Goal: Submit feedback/report problem

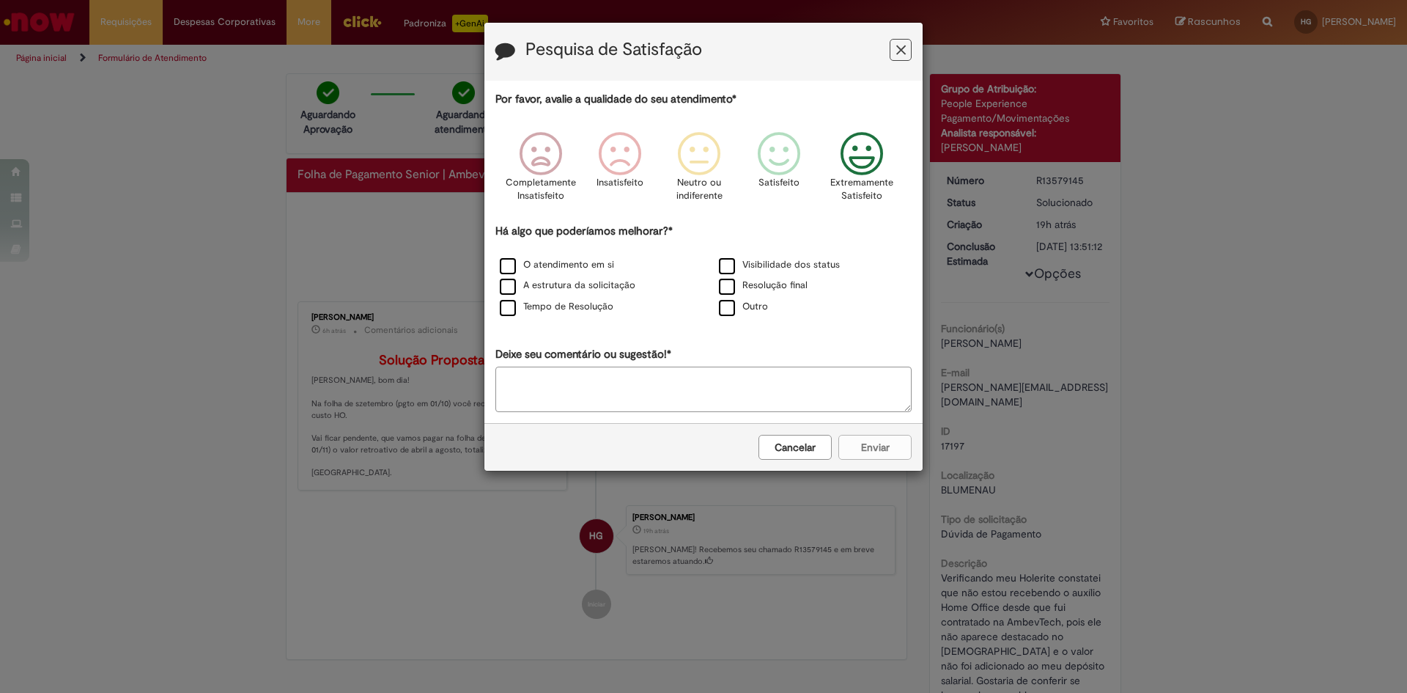
click at [865, 160] on icon "Feedback" at bounding box center [862, 154] width 55 height 44
click at [874, 163] on icon "Feedback" at bounding box center [862, 154] width 55 height 44
click at [665, 385] on textarea "Deixe seu comentário ou sugestão!*" at bounding box center [703, 388] width 416 height 45
type textarea "**********"
click at [864, 154] on icon "Feedback" at bounding box center [862, 154] width 55 height 44
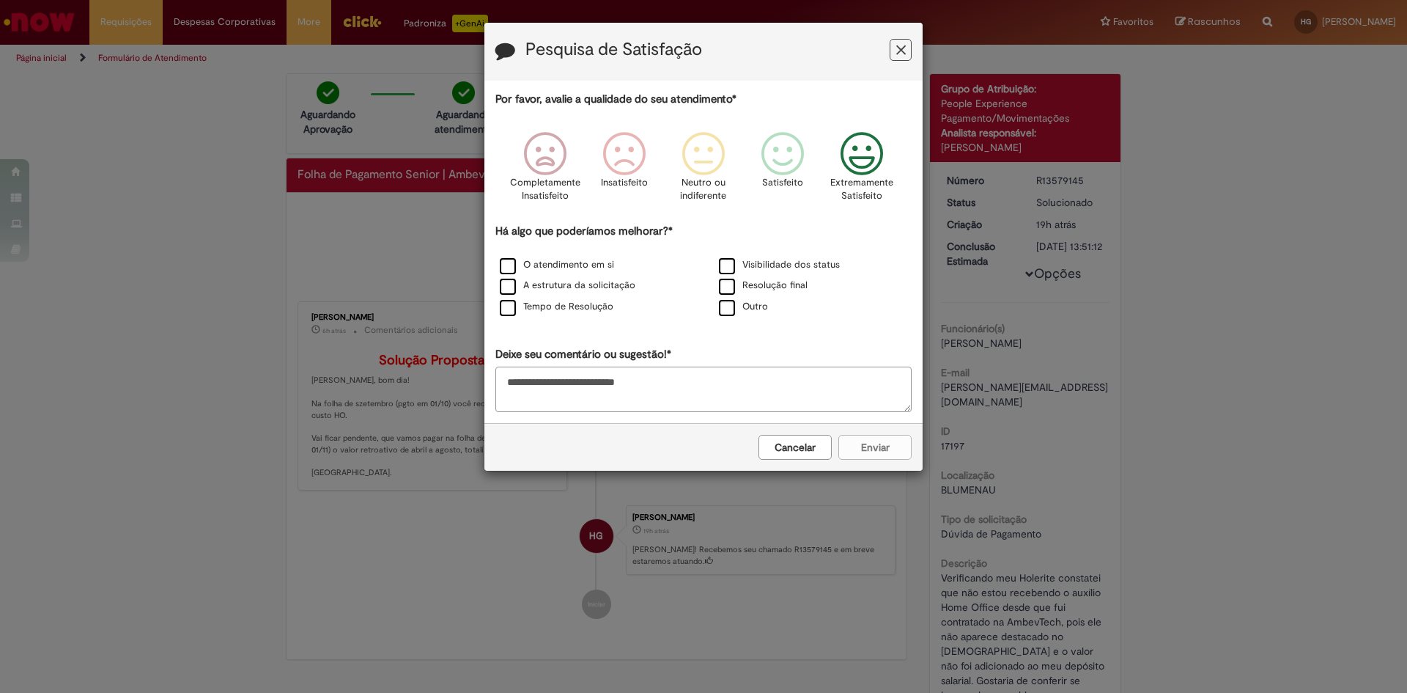
click at [880, 449] on div "Cancelar Enviar" at bounding box center [703, 447] width 438 height 48
click at [852, 155] on icon "Feedback" at bounding box center [862, 154] width 55 height 44
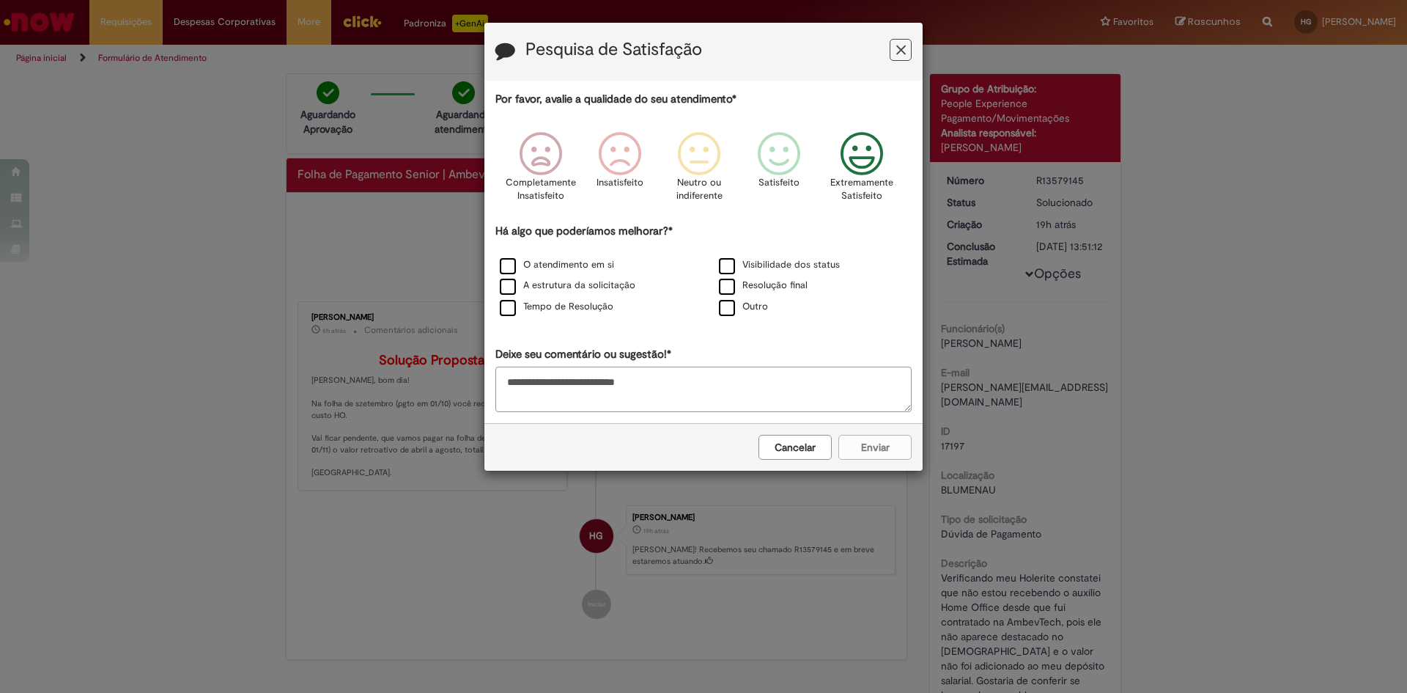
click at [852, 155] on icon "Feedback" at bounding box center [862, 154] width 55 height 44
click at [866, 171] on icon "Feedback" at bounding box center [862, 154] width 55 height 44
click at [792, 162] on icon "Feedback" at bounding box center [783, 154] width 55 height 44
drag, startPoint x: 708, startPoint y: 166, endPoint x: 819, endPoint y: 166, distance: 111.4
click at [708, 166] on icon "Feedback" at bounding box center [703, 154] width 55 height 44
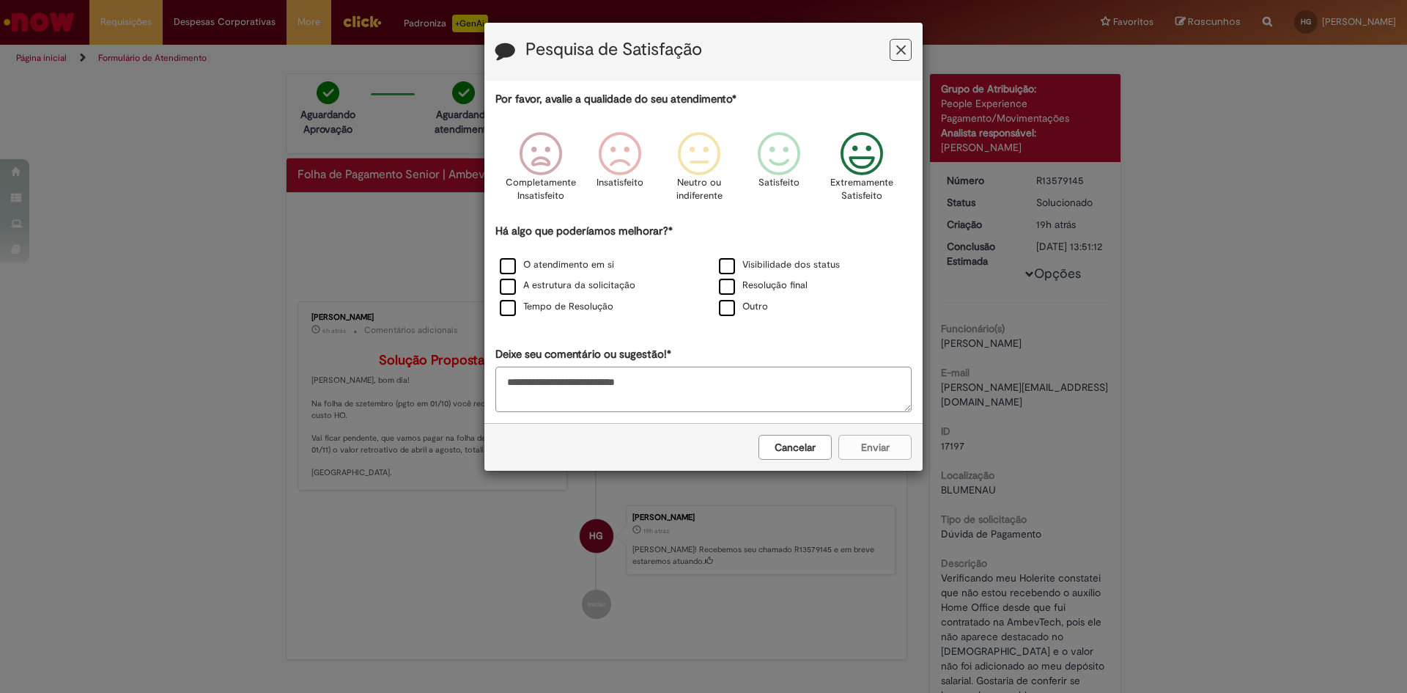
click at [873, 162] on icon "Feedback" at bounding box center [862, 154] width 55 height 44
click at [733, 317] on div "Outro" at bounding box center [813, 307] width 219 height 21
click at [727, 311] on label "Outro" at bounding box center [743, 307] width 49 height 14
click at [860, 162] on icon "Feedback" at bounding box center [862, 154] width 55 height 44
click at [874, 443] on button "Enviar" at bounding box center [874, 447] width 73 height 25
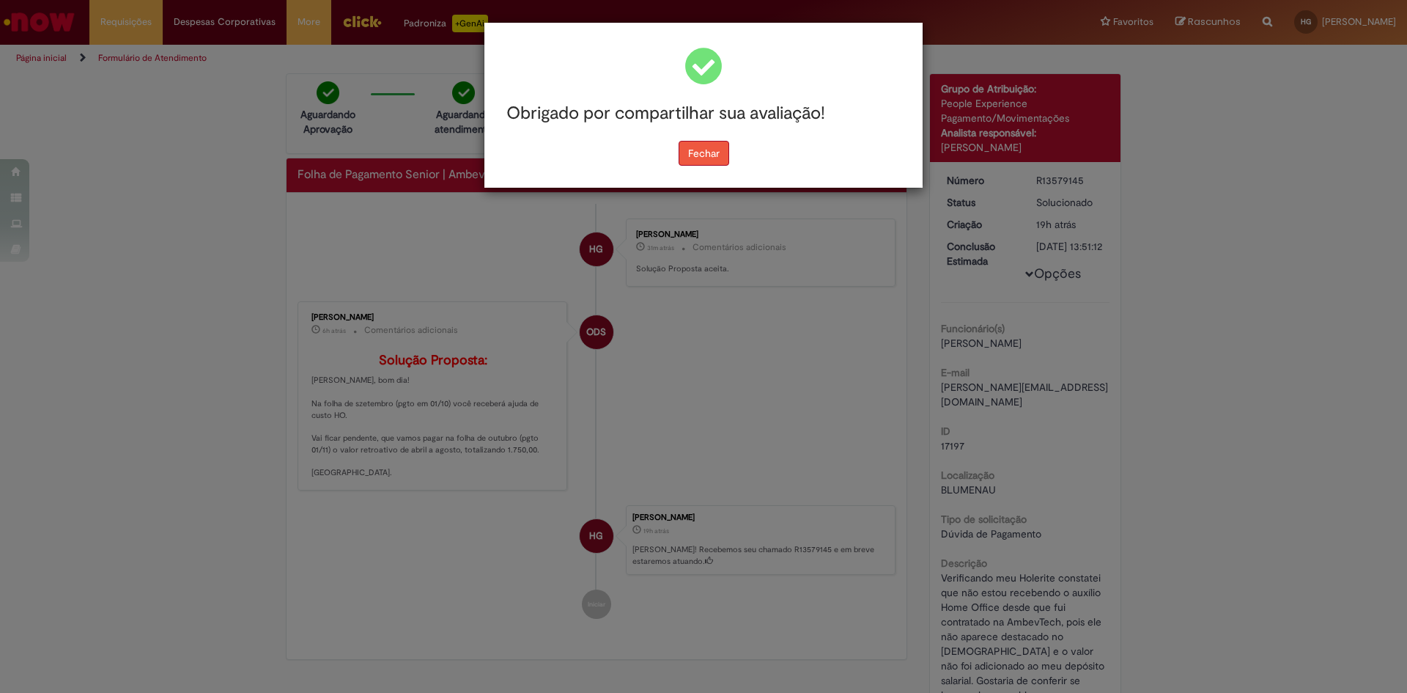
click at [718, 161] on button "Fechar" at bounding box center [704, 153] width 51 height 25
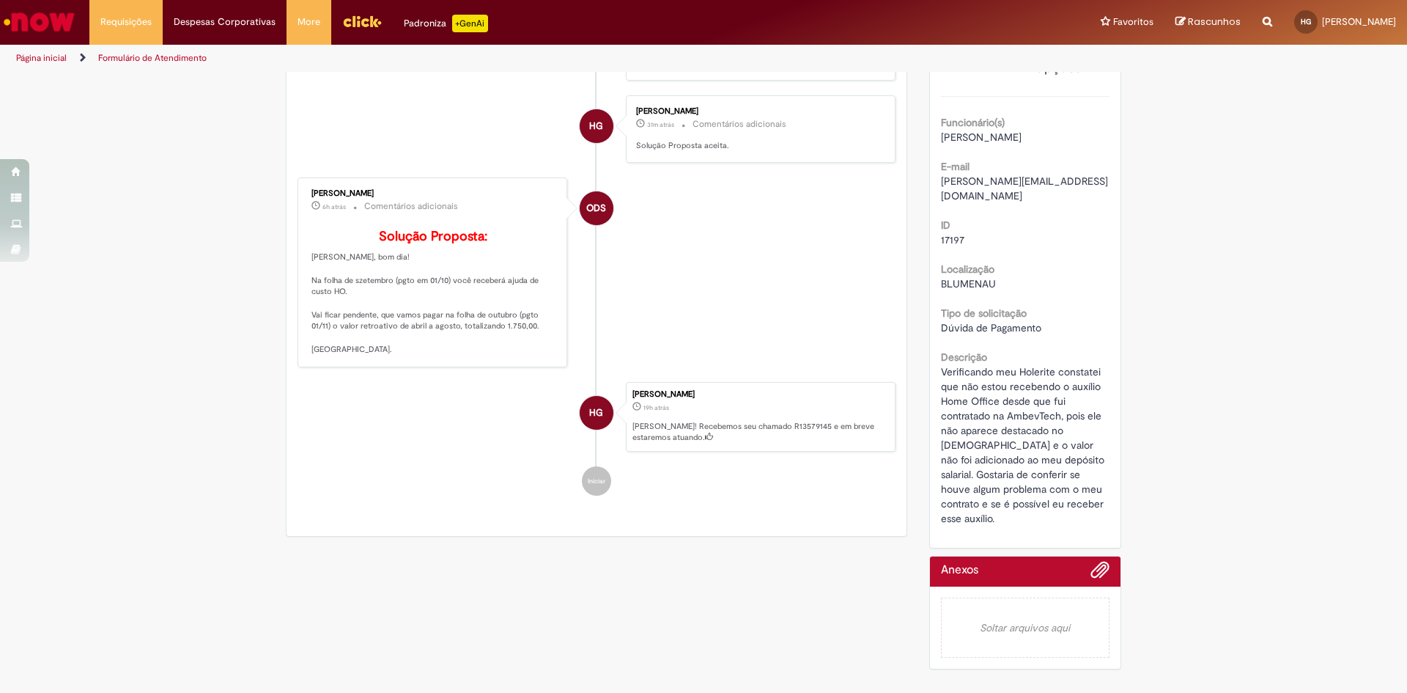
scroll to position [220, 0]
